Goal: Task Accomplishment & Management: Use online tool/utility

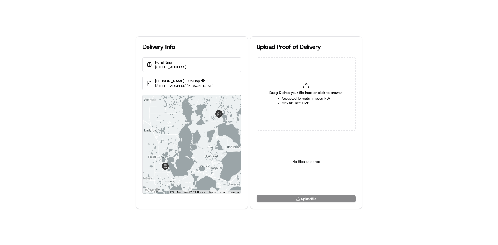
click at [310, 91] on span "Drag & drop your file here or click to browse" at bounding box center [306, 92] width 73 height 5
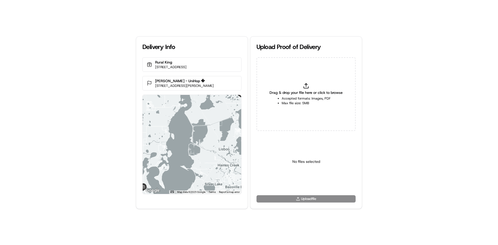
type input "C:\fakepath\WhatsApp Image 2025-03-19 at 11.18.11_b25f7788.jpg"
click at [297, 181] on html "Delivery Info Rural King 1715 Citrus Blvd, Leesburg, FL 34748, USA Greg Schaeff…" at bounding box center [249, 122] width 498 height 245
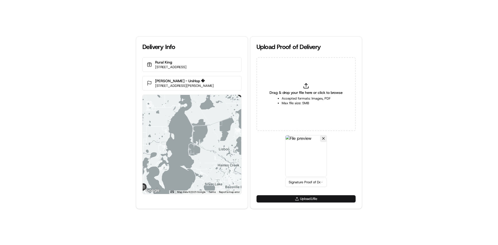
click at [307, 199] on button "Upload 1 file" at bounding box center [306, 198] width 99 height 7
